Goal: Task Accomplishment & Management: Manage account settings

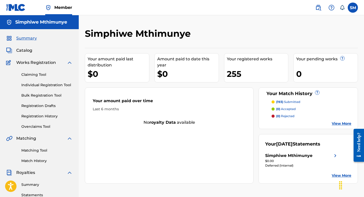
click at [34, 184] on link "Summary" at bounding box center [46, 184] width 51 height 5
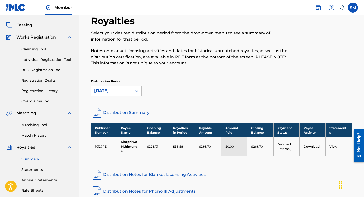
scroll to position [51, 0]
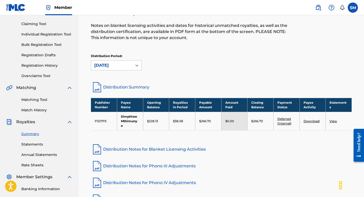
click at [285, 120] on link "Deferred (Internal)" at bounding box center [284, 121] width 14 height 8
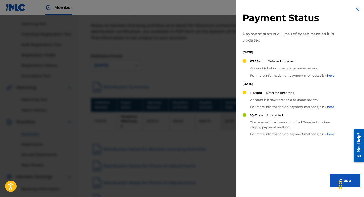
click at [189, 57] on div at bounding box center [182, 113] width 364 height 197
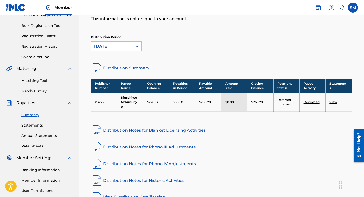
scroll to position [102, 0]
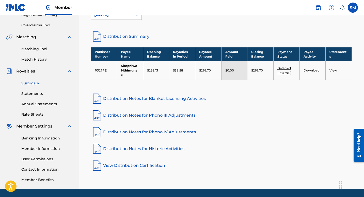
click at [49, 136] on link "Banking Information" at bounding box center [46, 138] width 51 height 5
